Goal: Transaction & Acquisition: Purchase product/service

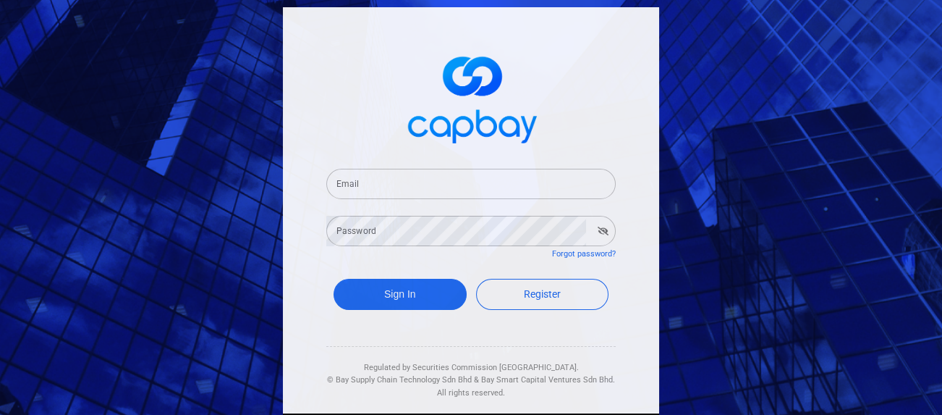
click at [368, 185] on input "Email" at bounding box center [471, 184] width 290 height 30
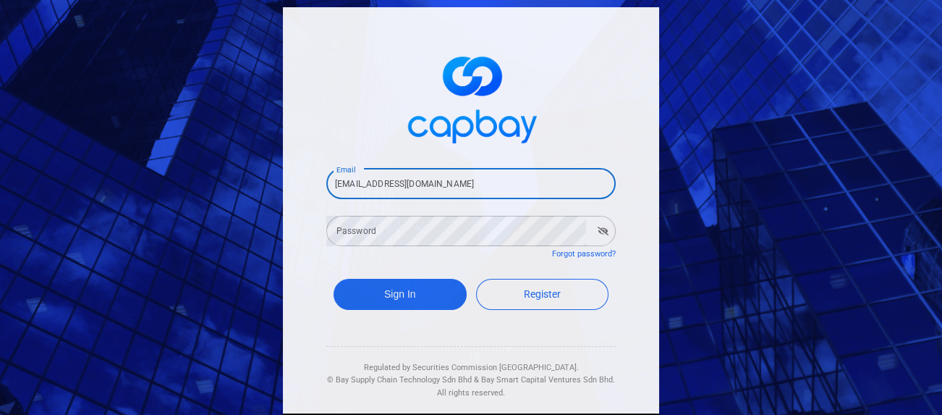
type input "[EMAIL_ADDRESS][DOMAIN_NAME]"
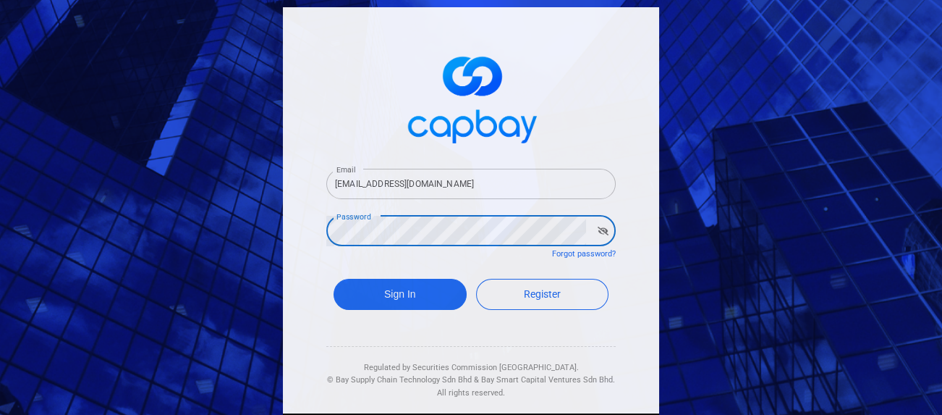
click at [334, 279] on button "Sign In" at bounding box center [400, 294] width 133 height 31
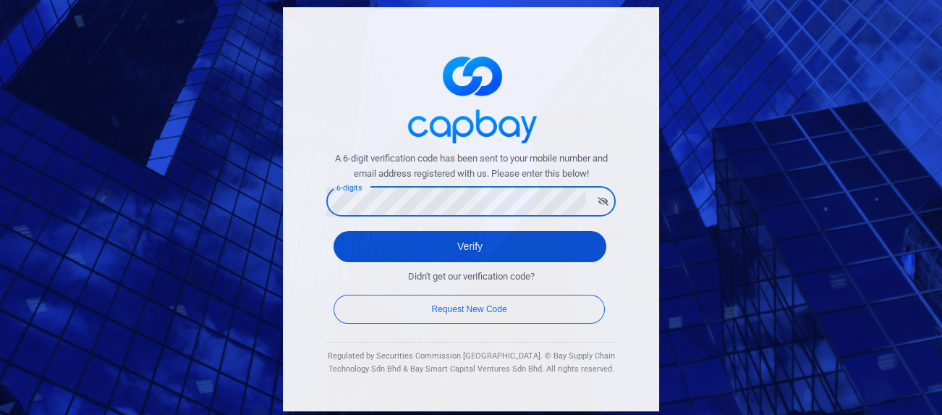
click at [390, 250] on button "Verify" at bounding box center [470, 246] width 273 height 31
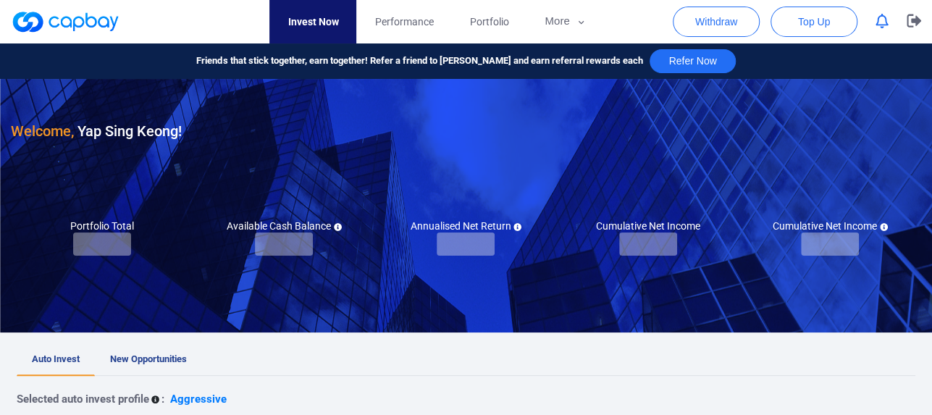
checkbox input "true"
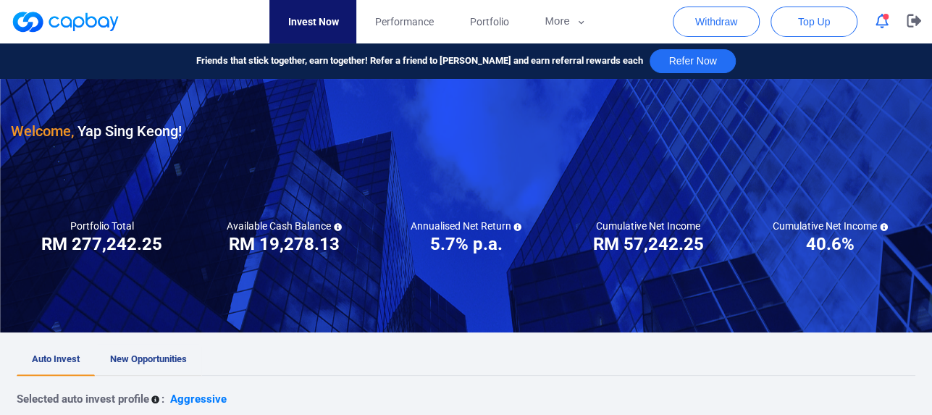
click at [178, 360] on span "New Opportunities" at bounding box center [148, 358] width 77 height 11
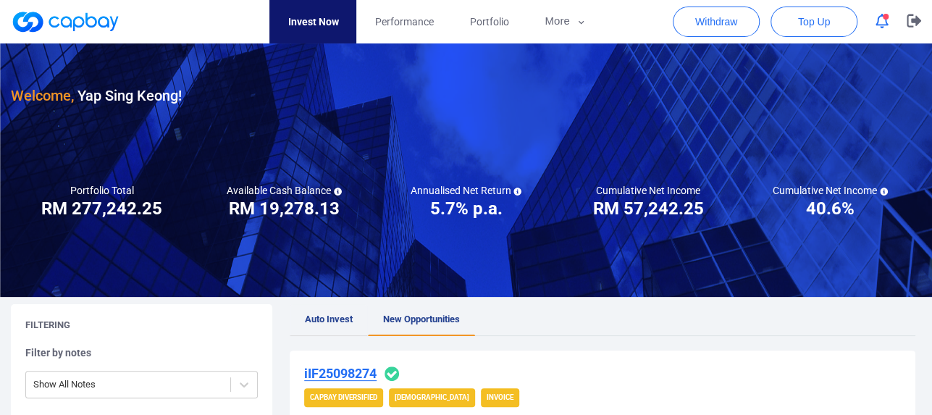
click at [313, 322] on span "Auto Invest" at bounding box center [329, 318] width 48 height 11
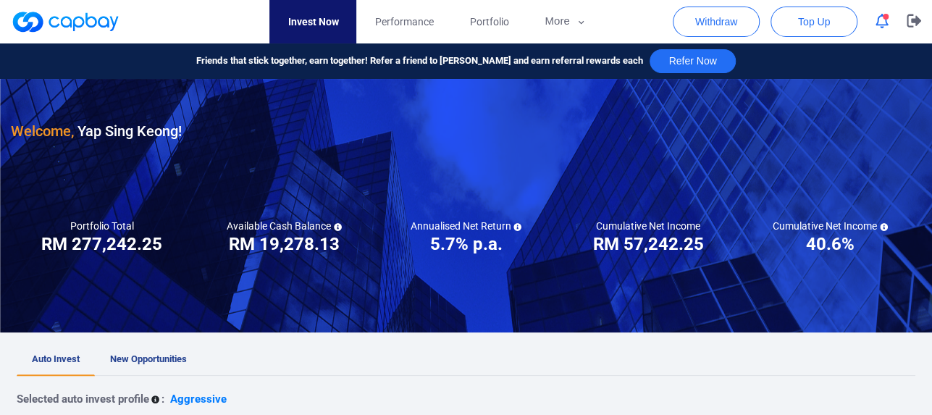
click at [318, 358] on ul "Auto Invest New Opportunities" at bounding box center [466, 360] width 898 height 32
click at [916, 23] on icon "button" at bounding box center [913, 20] width 14 height 13
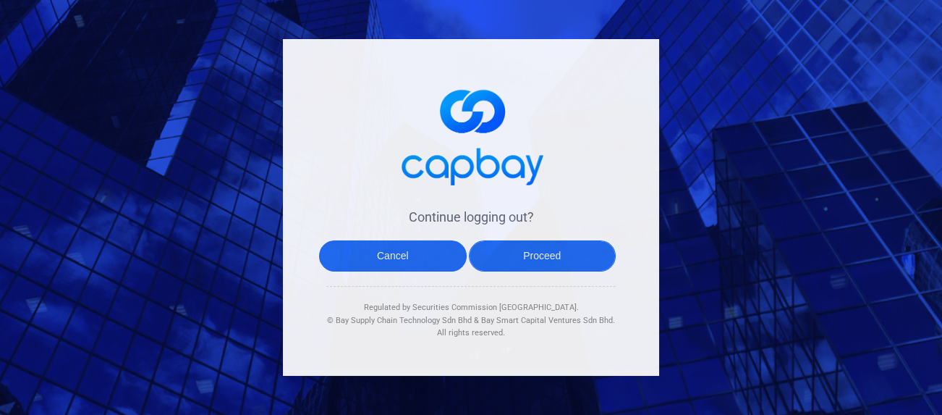
click at [499, 261] on button "Proceed" at bounding box center [543, 255] width 148 height 31
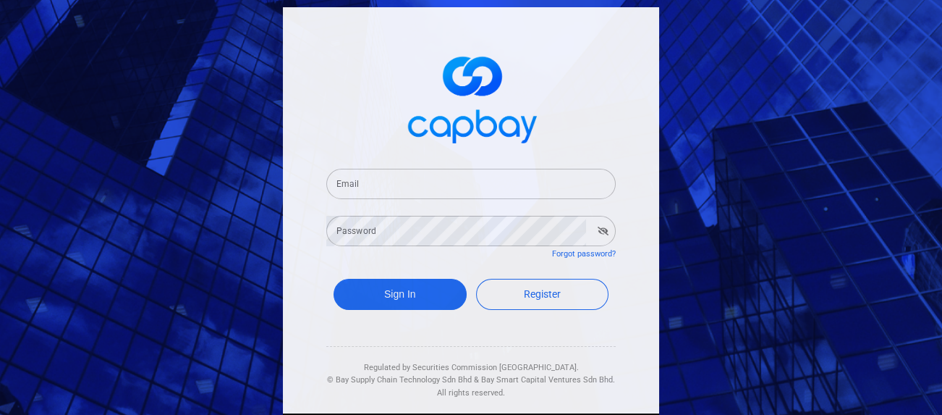
click at [368, 185] on input "Email" at bounding box center [471, 184] width 290 height 30
